Goal: Information Seeking & Learning: Learn about a topic

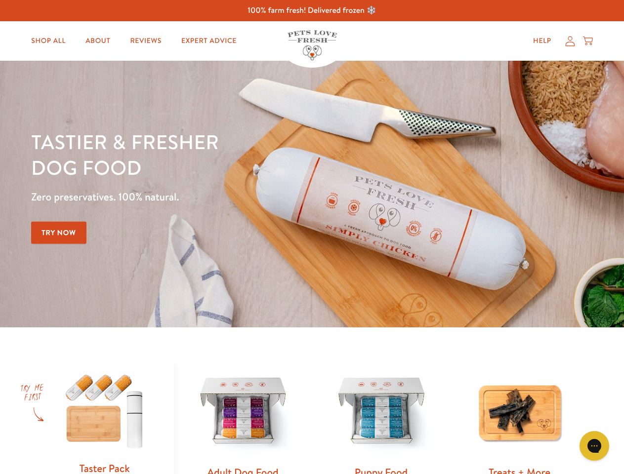
click at [312, 237] on div "Tastier & fresher dog food Zero preservatives. 100% natural. Try Now" at bounding box center [218, 194] width 374 height 130
click at [594, 446] on icon "Gorgias live chat" at bounding box center [593, 445] width 9 height 9
